Goal: Task Accomplishment & Management: Manage account settings

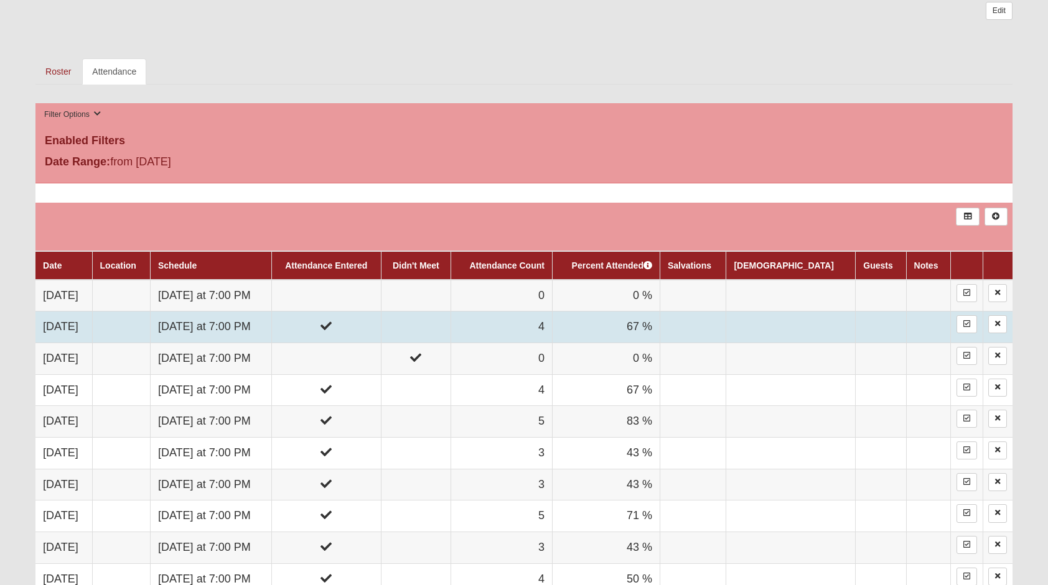
scroll to position [560, 0]
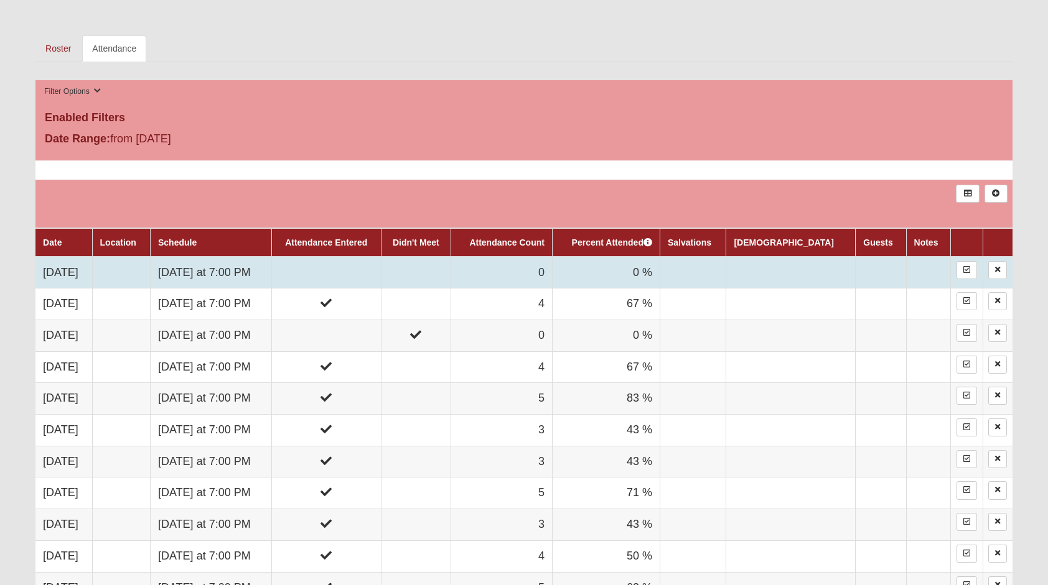
click at [332, 281] on td at bounding box center [325, 273] width 109 height 32
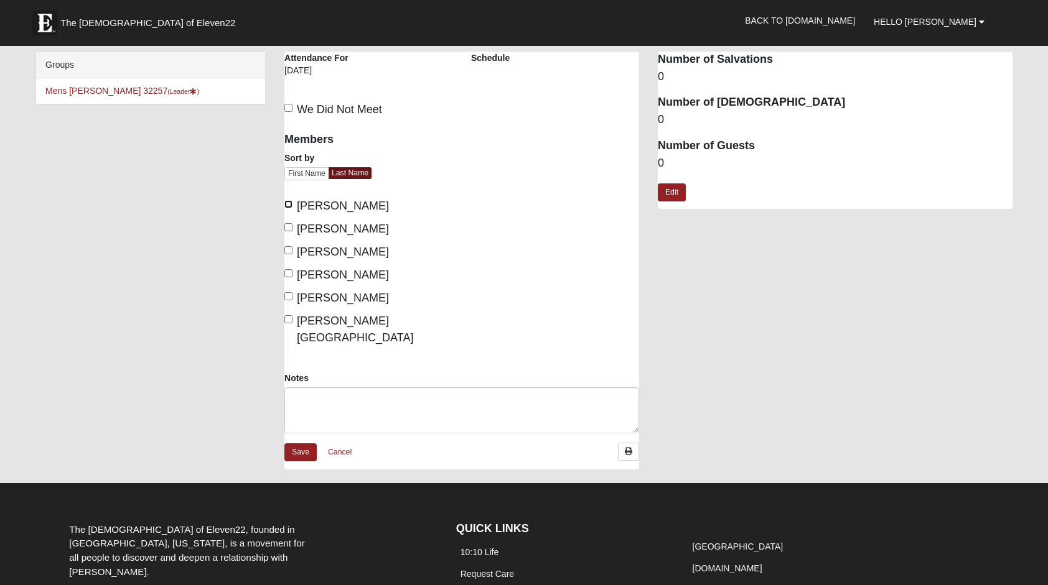
click at [291, 206] on input "[PERSON_NAME]" at bounding box center [288, 204] width 8 height 8
checkbox input "true"
click at [289, 249] on input "[PERSON_NAME]" at bounding box center [288, 250] width 8 height 8
checkbox input "true"
click at [287, 297] on input "[PERSON_NAME]" at bounding box center [288, 296] width 8 height 8
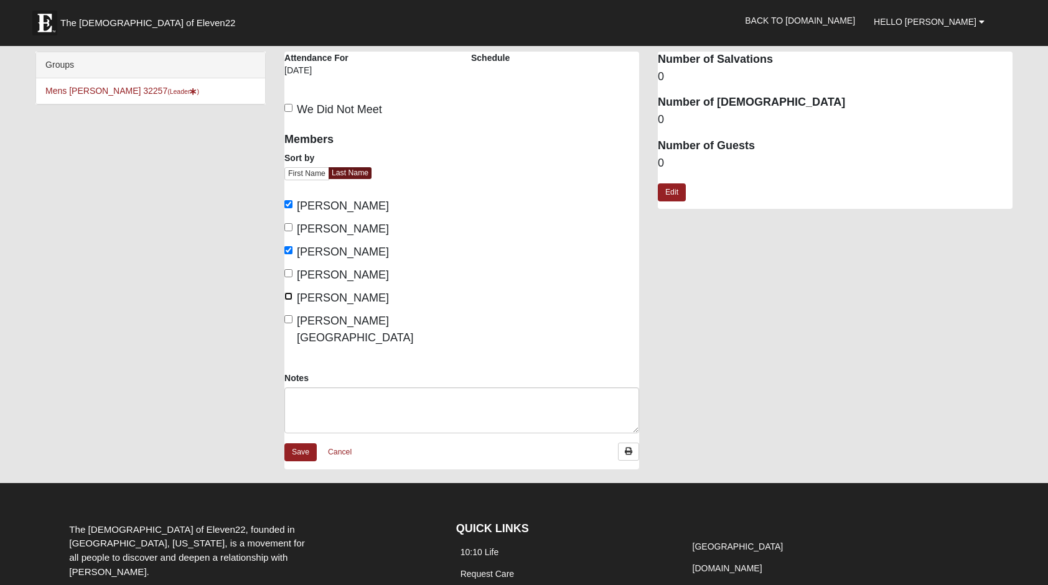
checkbox input "true"
click at [289, 318] on input "[PERSON_NAME][GEOGRAPHIC_DATA]" at bounding box center [288, 319] width 8 height 8
checkbox input "true"
click at [295, 444] on link "Save" at bounding box center [300, 453] width 32 height 18
